Goal: Task Accomplishment & Management: Use online tool/utility

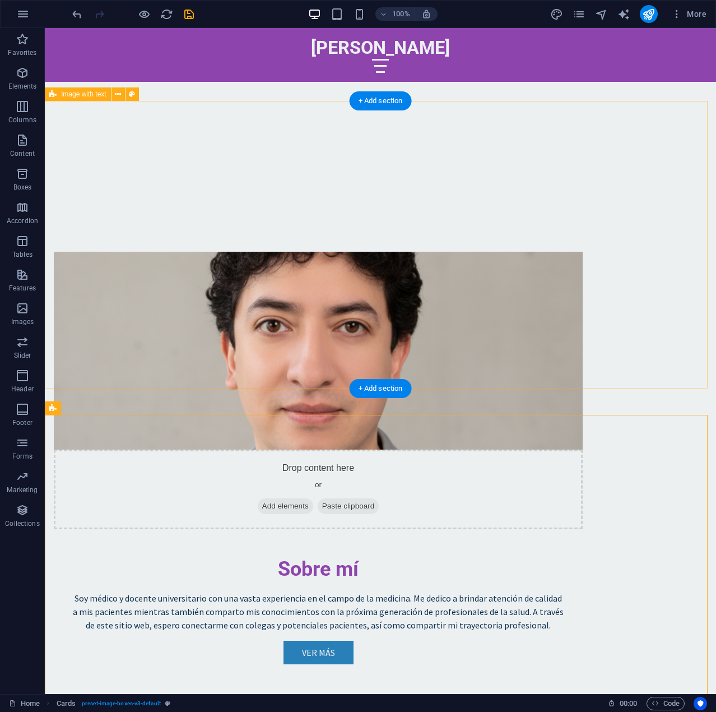
scroll to position [873, 0]
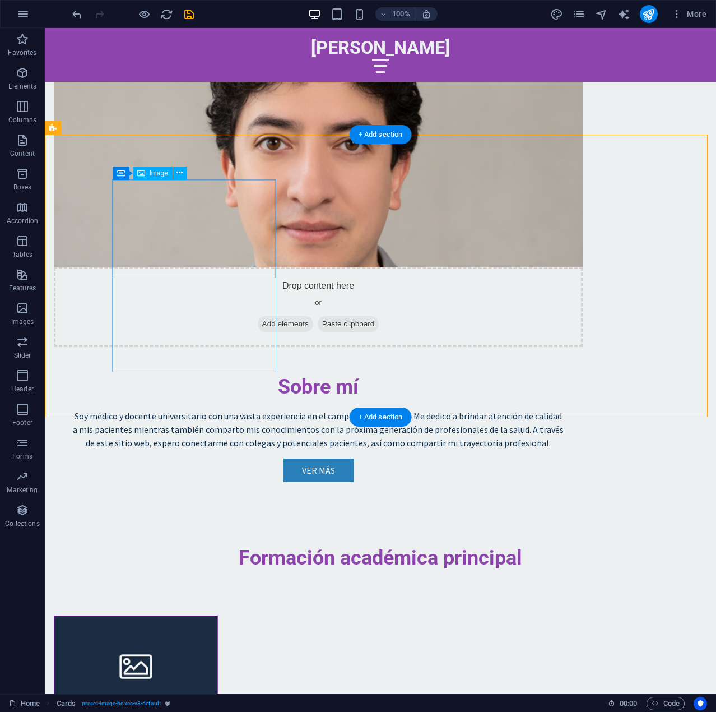
click at [217, 616] on figure at bounding box center [135, 665] width 163 height 98
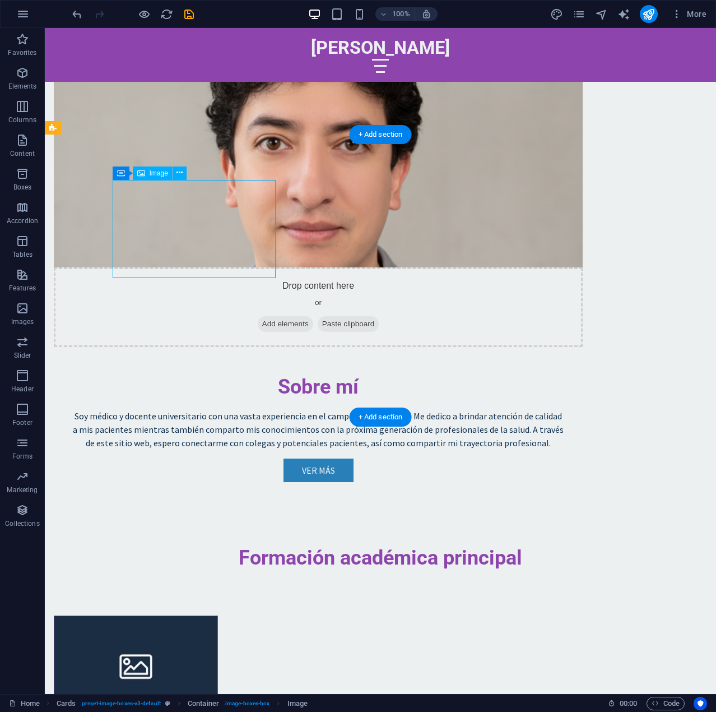
click at [193, 616] on figure at bounding box center [135, 665] width 163 height 98
select select "%"
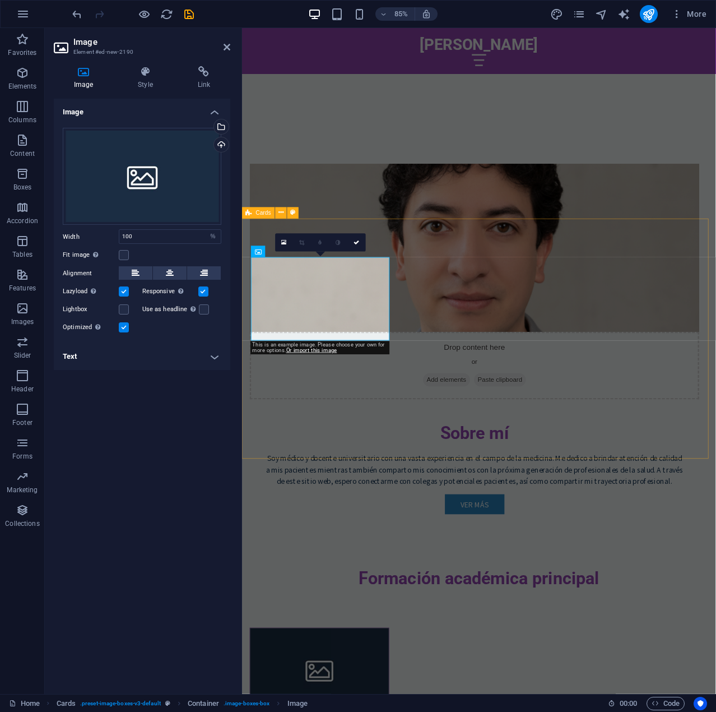
select select "rem"
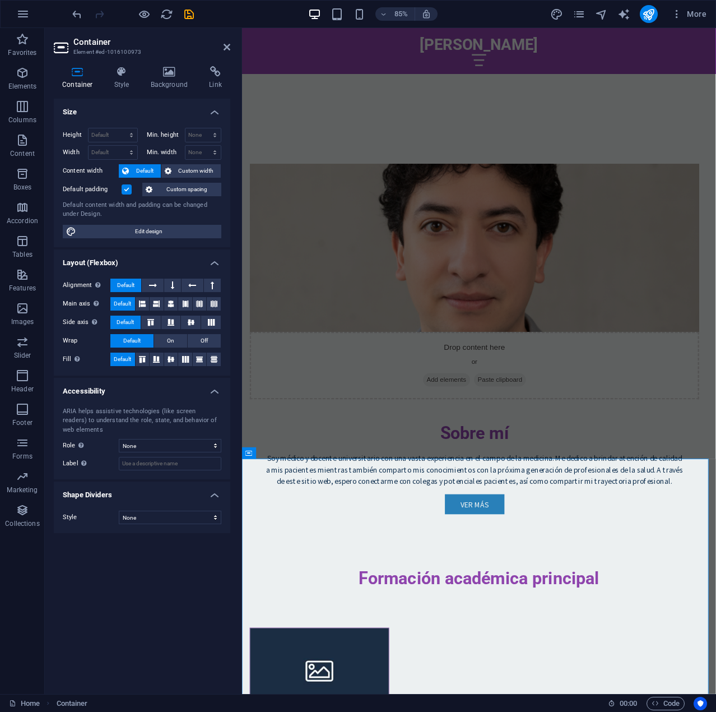
click at [221, 48] on header "Container Element #ed-1016100973" at bounding box center [142, 42] width 177 height 29
drag, startPoint x: 225, startPoint y: 46, endPoint x: 170, endPoint y: 8, distance: 66.4
click at [225, 46] on icon at bounding box center [227, 47] width 7 height 9
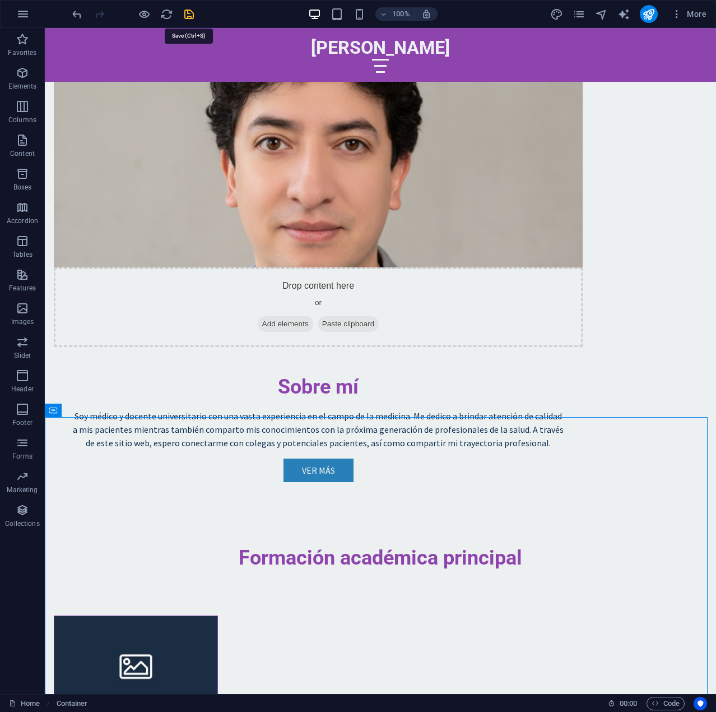
click at [188, 16] on icon "save" at bounding box center [189, 14] width 13 height 13
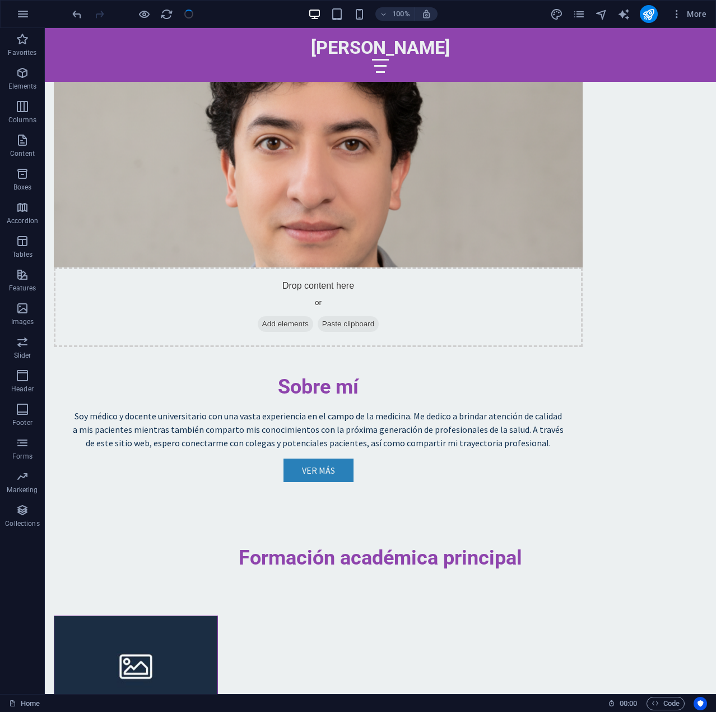
checkbox input "false"
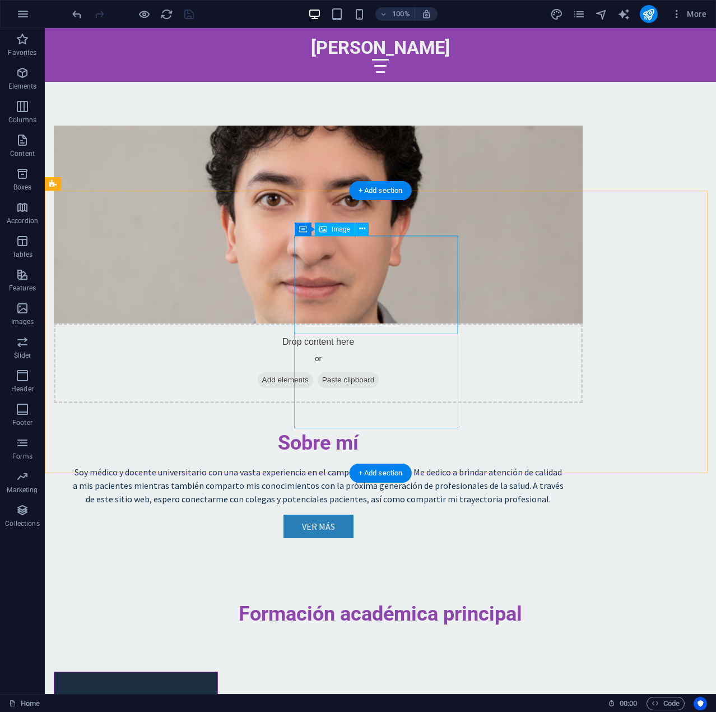
scroll to position [481, 0]
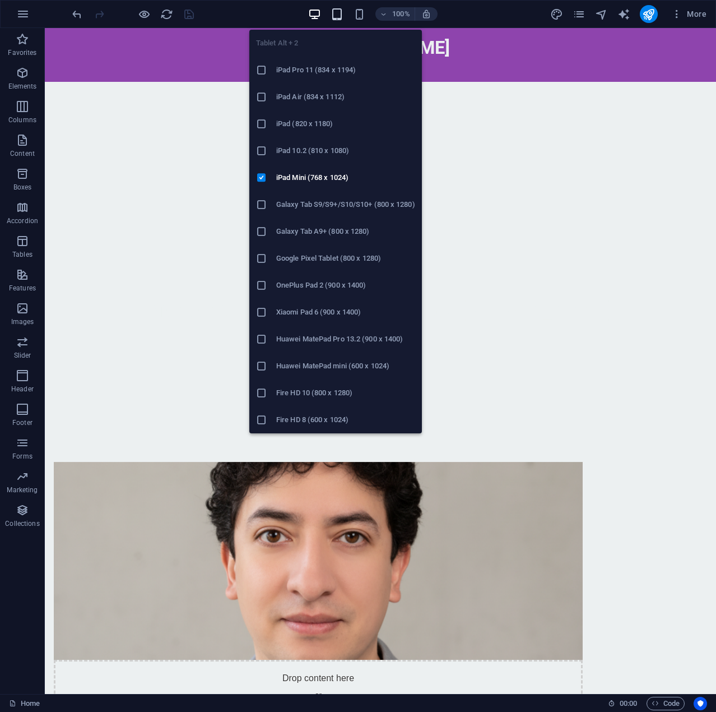
click at [343, 13] on icon "button" at bounding box center [337, 14] width 13 height 13
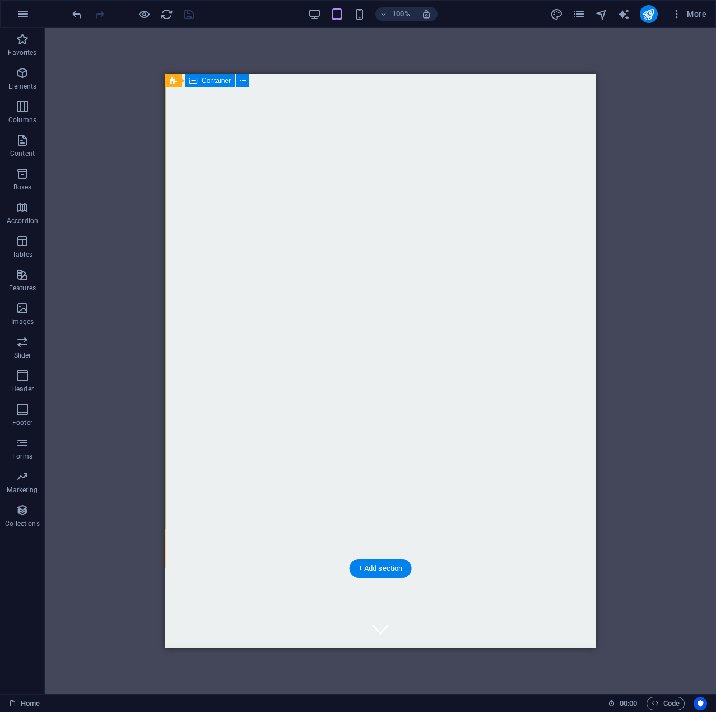
scroll to position [0, 0]
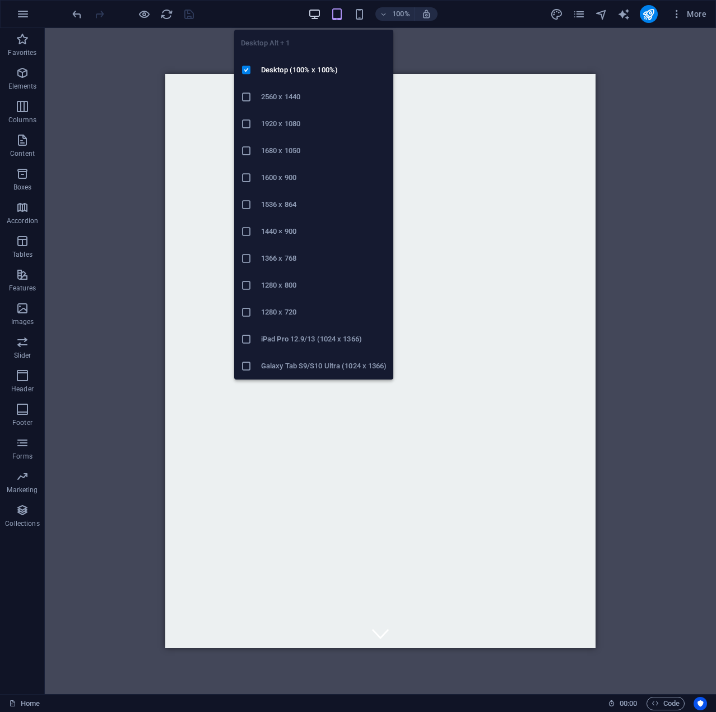
click at [317, 18] on icon "button" at bounding box center [314, 14] width 13 height 13
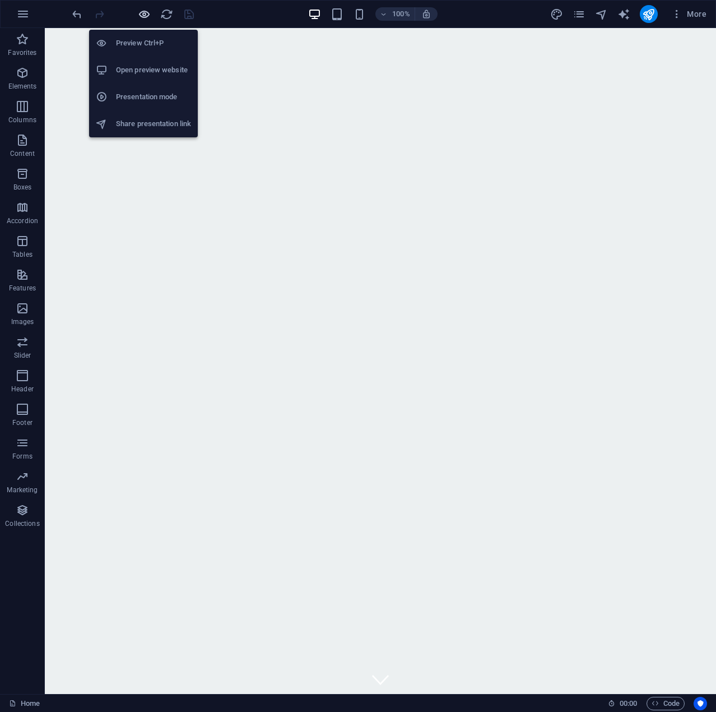
click at [145, 17] on icon "button" at bounding box center [144, 14] width 13 height 13
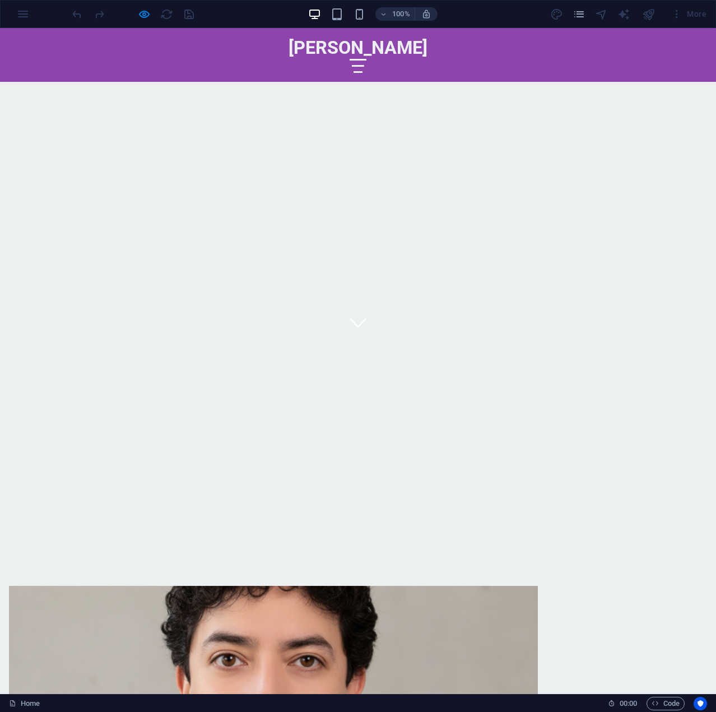
scroll to position [112, 0]
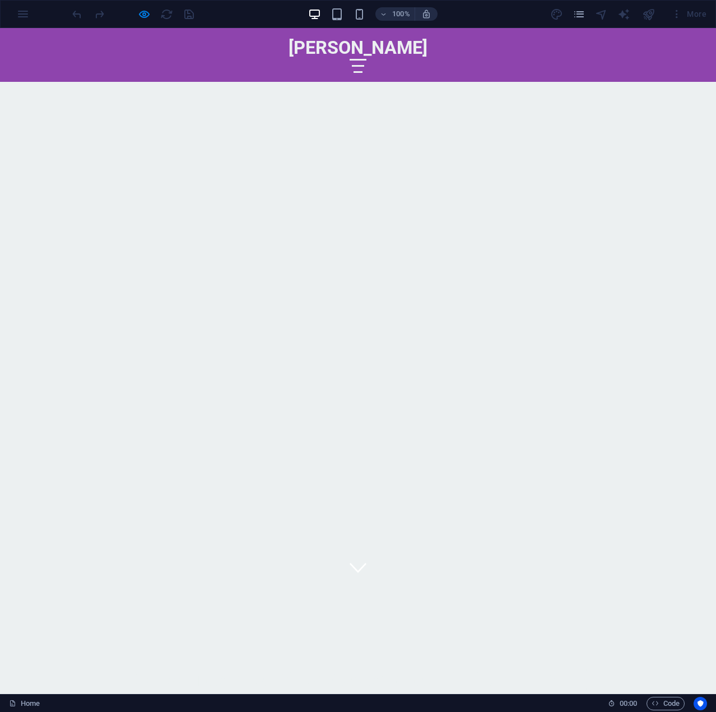
click at [164, 15] on div at bounding box center [133, 14] width 126 height 18
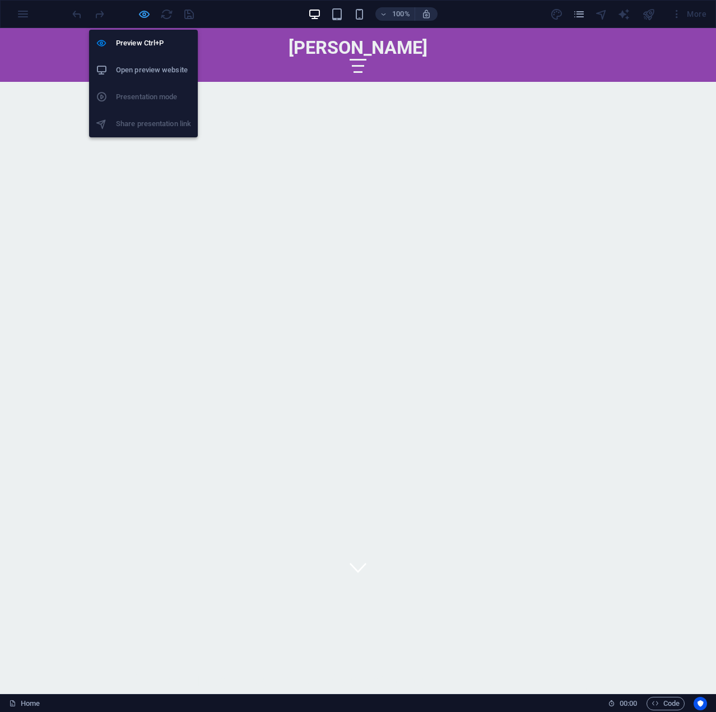
click at [149, 11] on icon "button" at bounding box center [144, 14] width 13 height 13
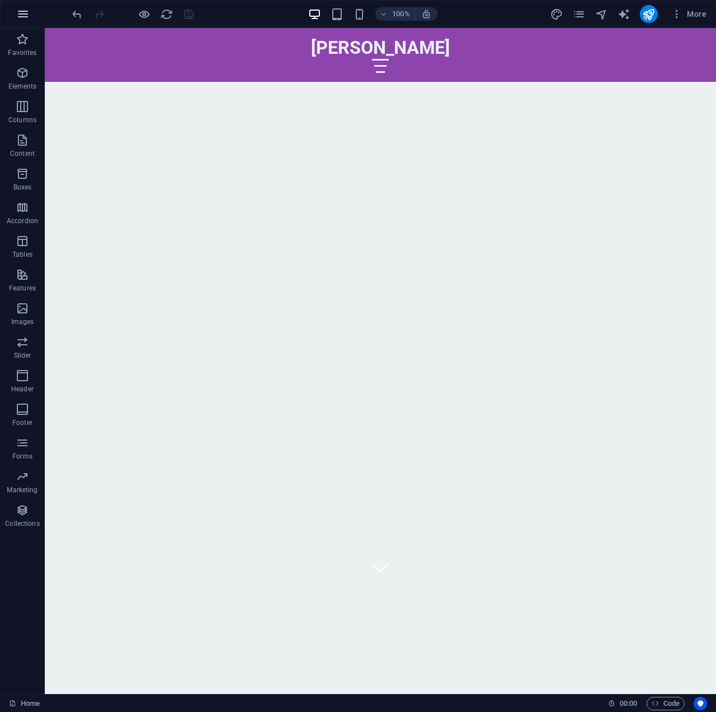
click at [31, 16] on button "button" at bounding box center [23, 14] width 27 height 27
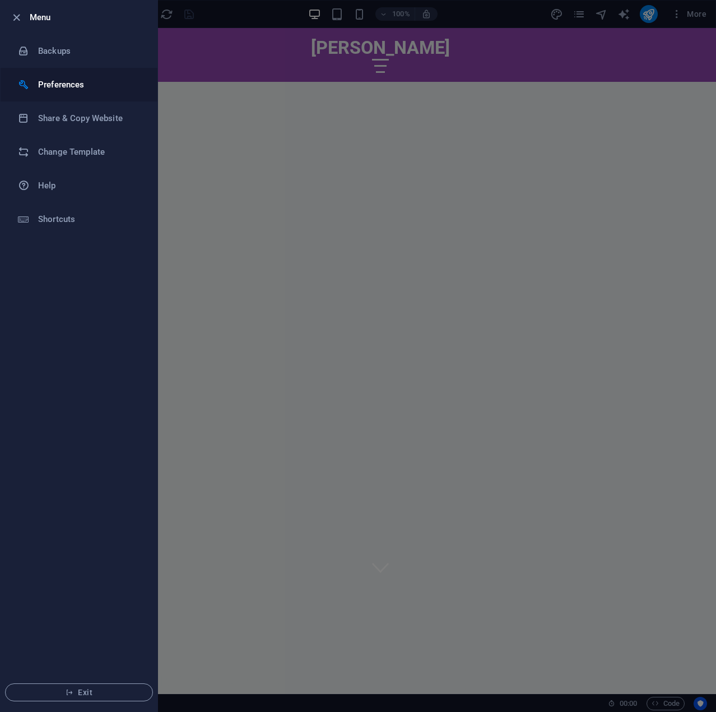
click at [98, 84] on h6 "Preferences" at bounding box center [90, 84] width 104 height 13
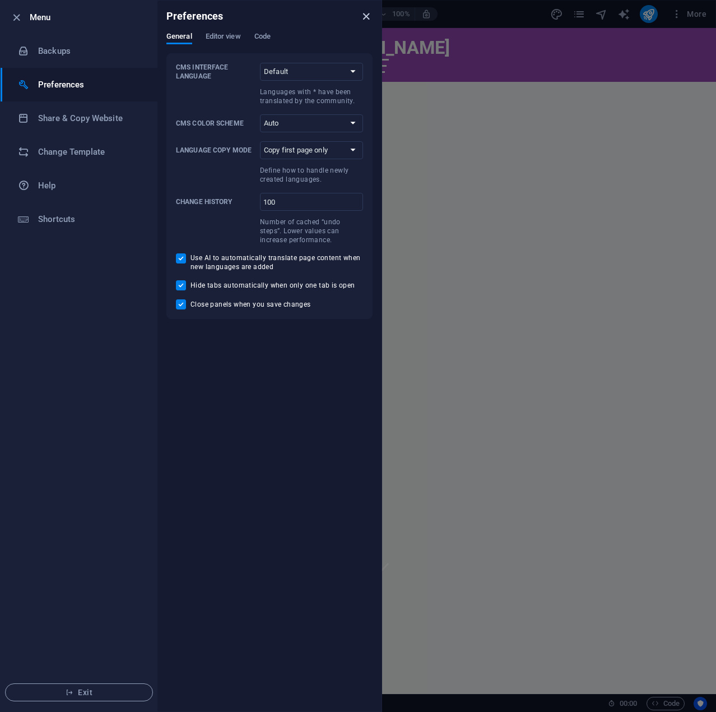
click at [371, 14] on icon "close" at bounding box center [366, 16] width 13 height 13
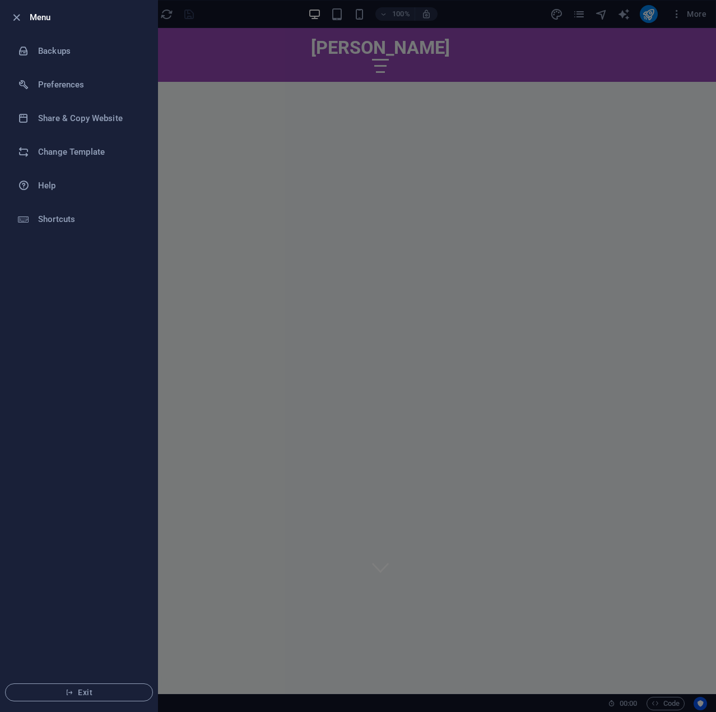
click at [312, 171] on div at bounding box center [358, 356] width 716 height 712
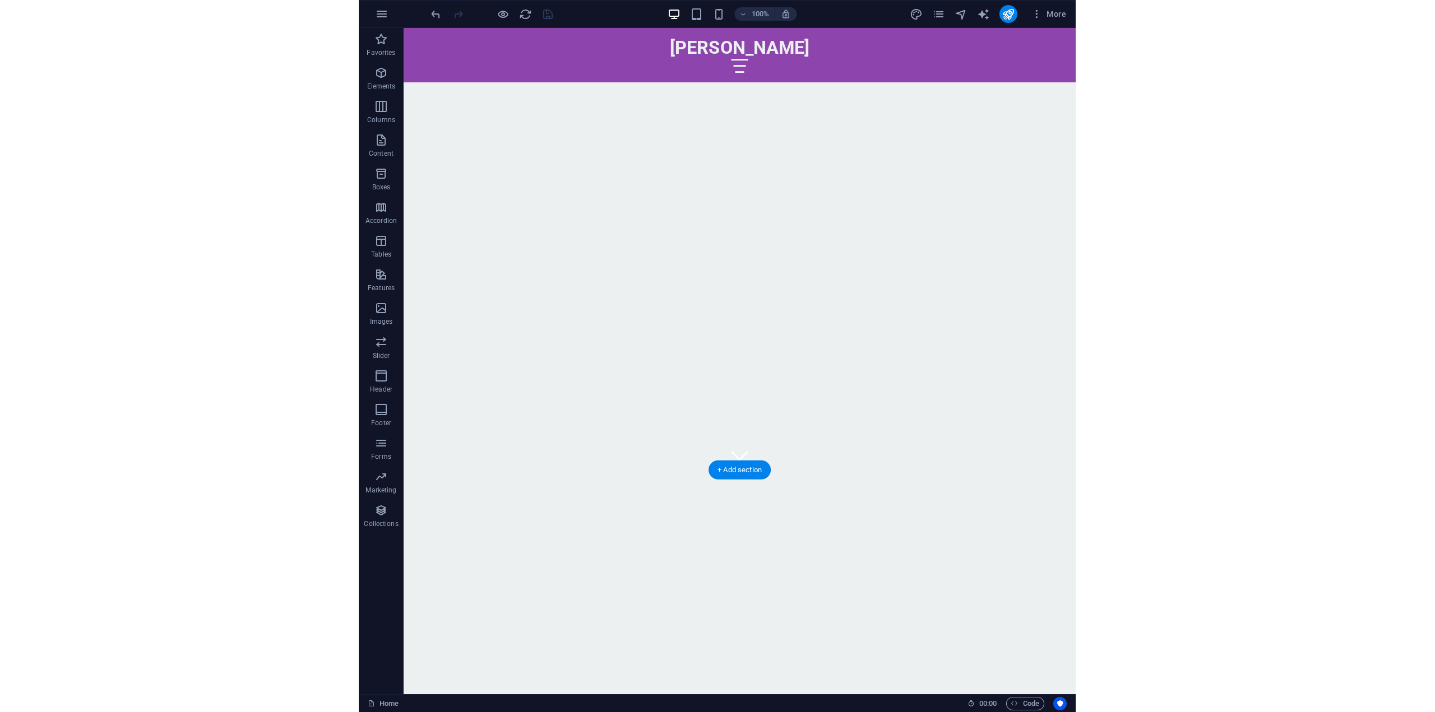
scroll to position [0, 0]
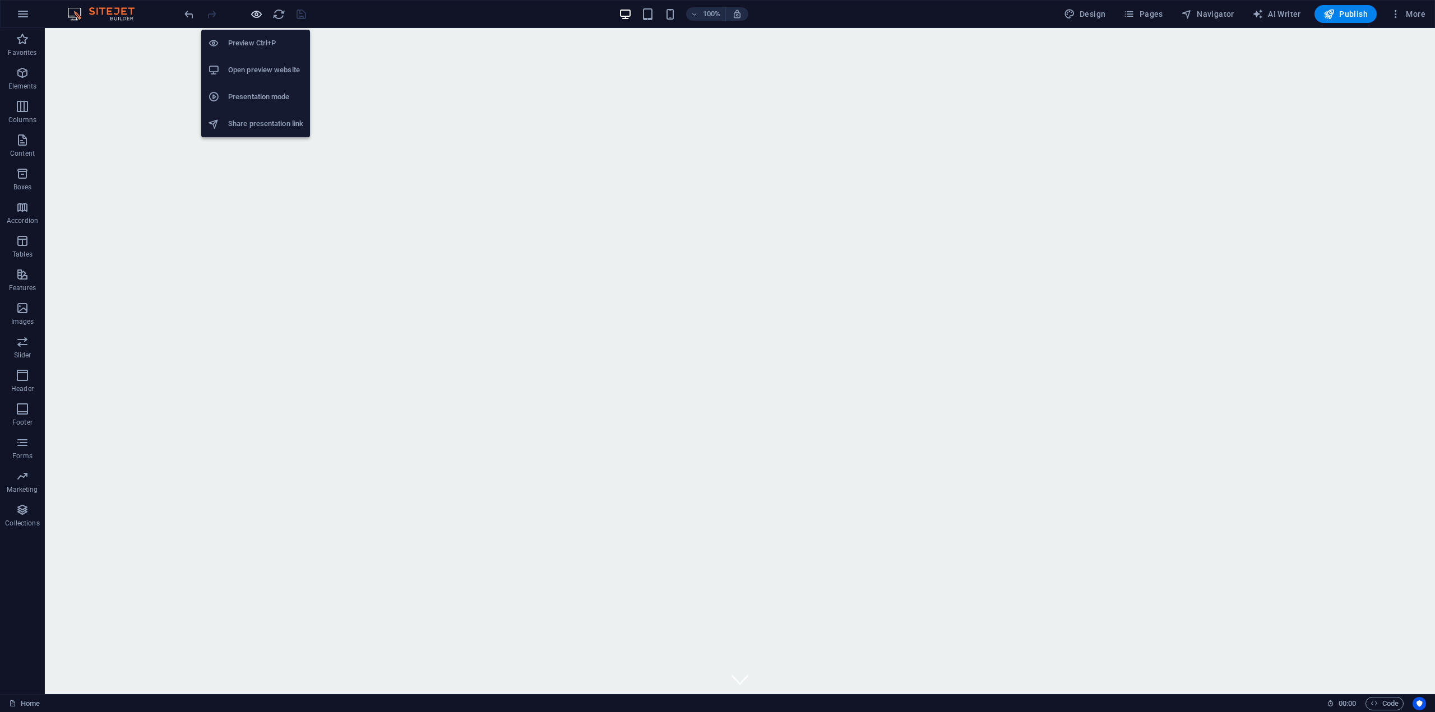
click at [257, 10] on icon "button" at bounding box center [256, 14] width 13 height 13
